Goal: Find specific page/section: Find specific page/section

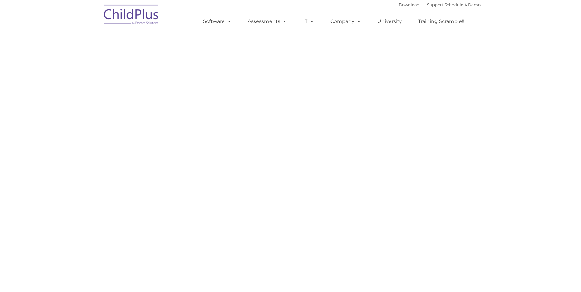
type input ""
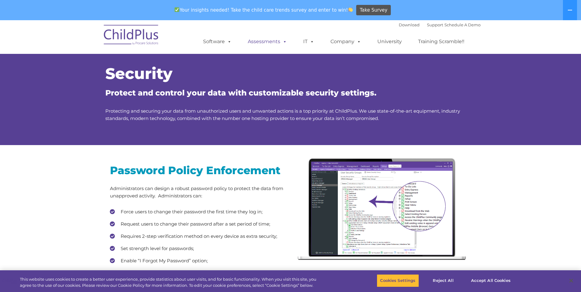
click at [291, 40] on link "Assessments" at bounding box center [267, 42] width 51 height 12
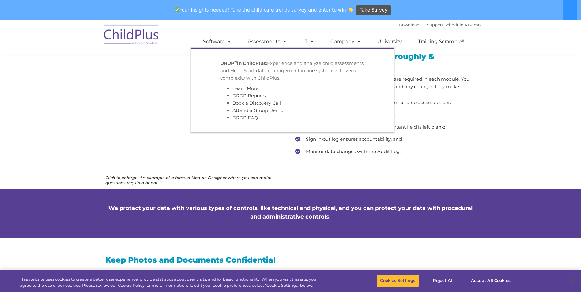
scroll to position [338, 0]
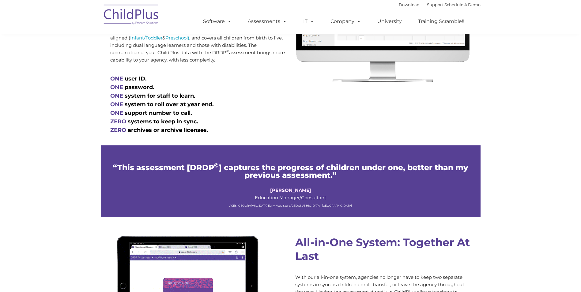
scroll to position [344, 0]
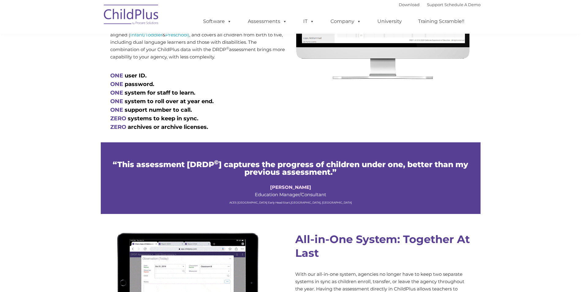
type input ""
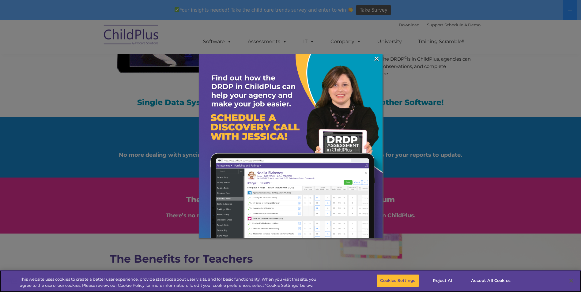
scroll to position [658, 0]
click at [377, 58] on link "×" at bounding box center [376, 59] width 7 height 6
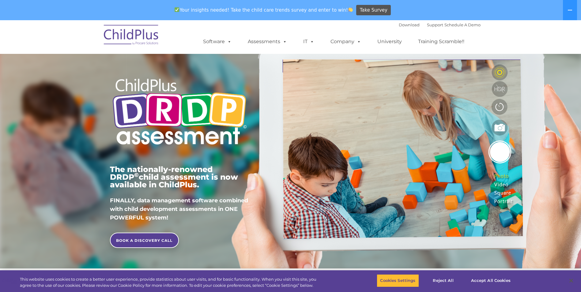
scroll to position [0, 0]
